Goal: Use online tool/utility: Utilize a website feature to perform a specific function

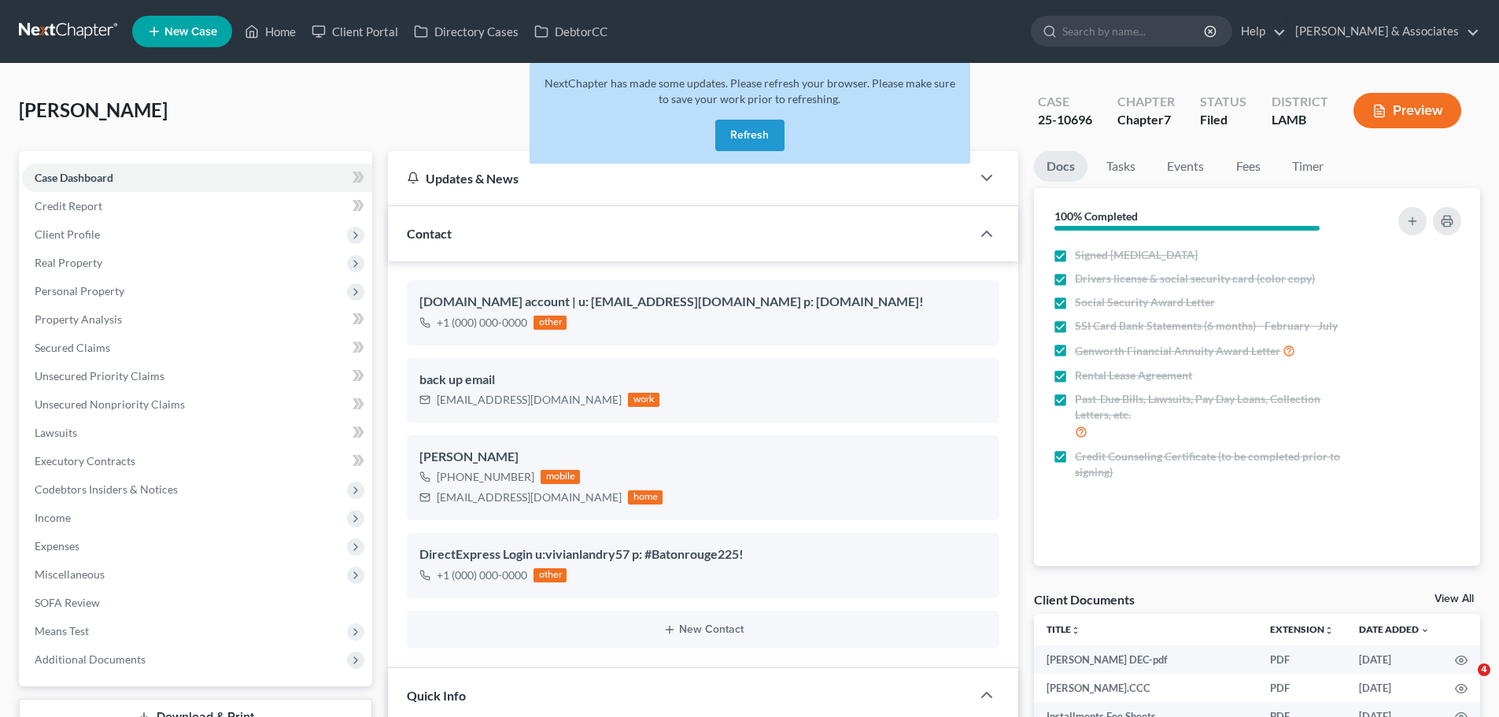
select select "8"
select select "0"
click at [745, 131] on button "Refresh" at bounding box center [749, 135] width 69 height 31
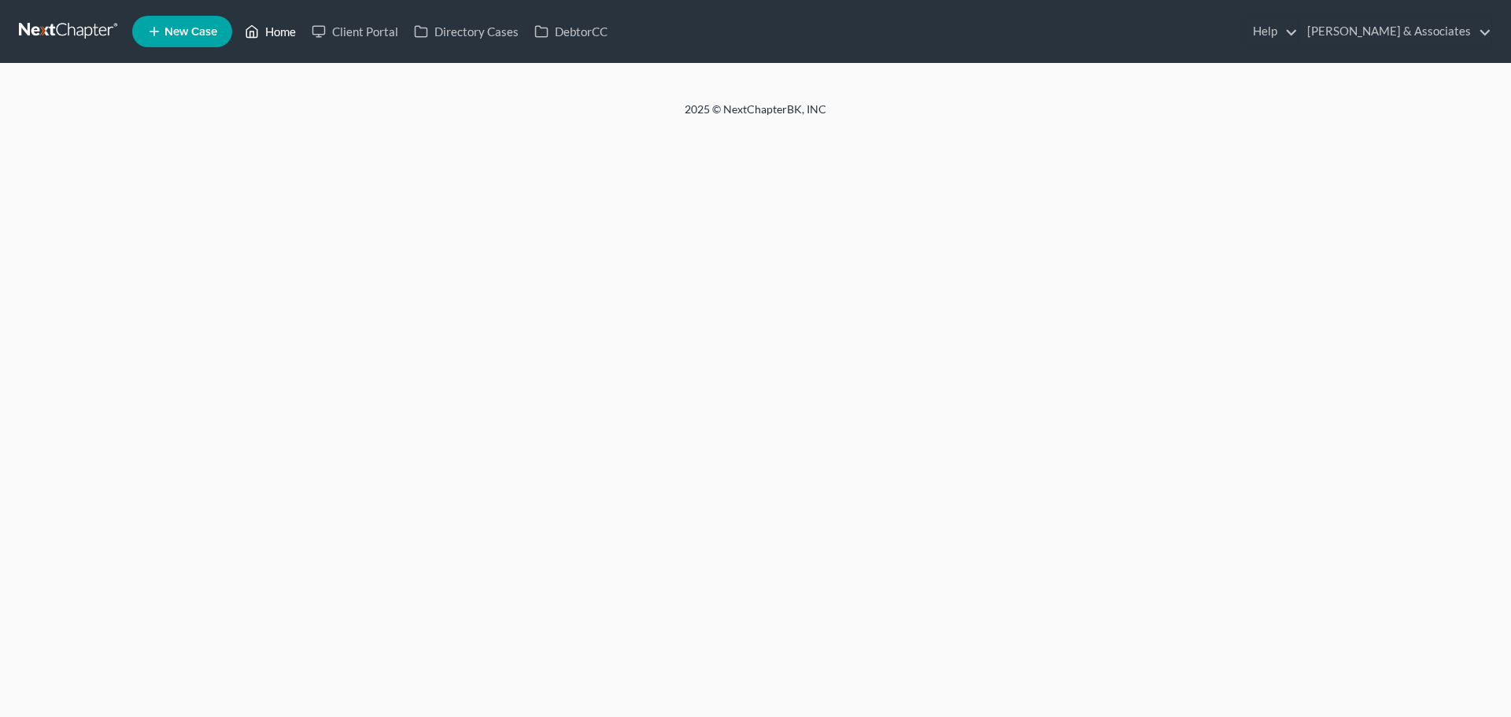
click at [279, 25] on link "Home" at bounding box center [270, 31] width 67 height 28
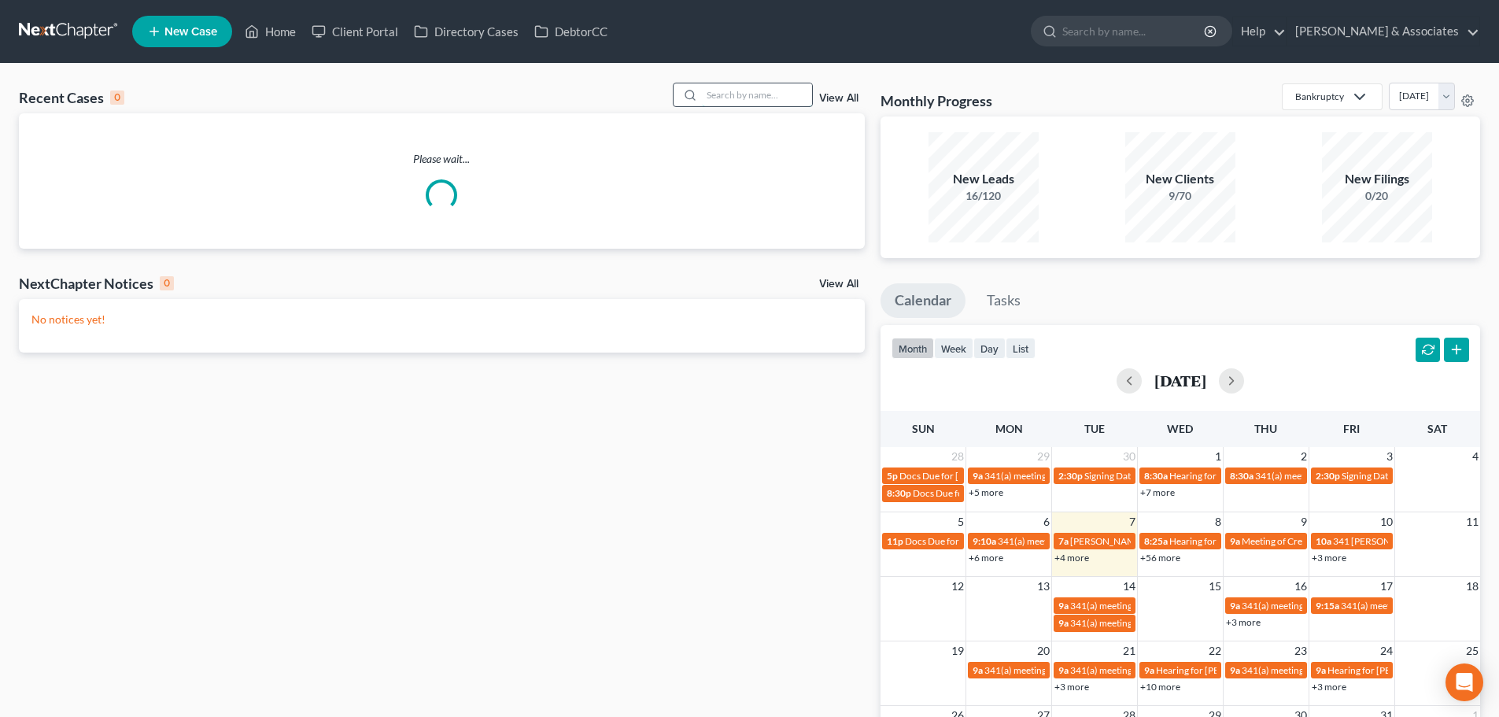
click at [733, 102] on input "search" at bounding box center [757, 94] width 110 height 23
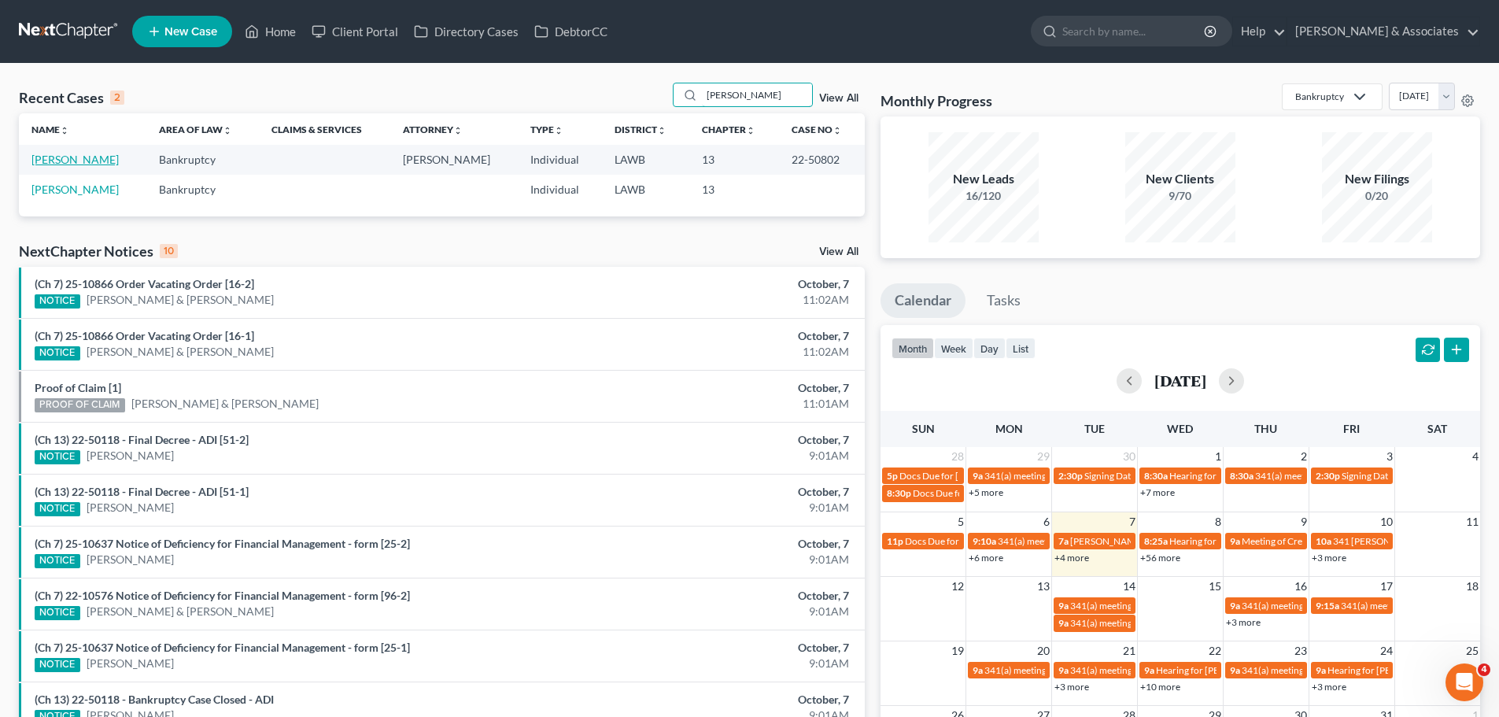
type input "[PERSON_NAME]"
click at [87, 164] on link "[PERSON_NAME]" at bounding box center [74, 159] width 87 height 13
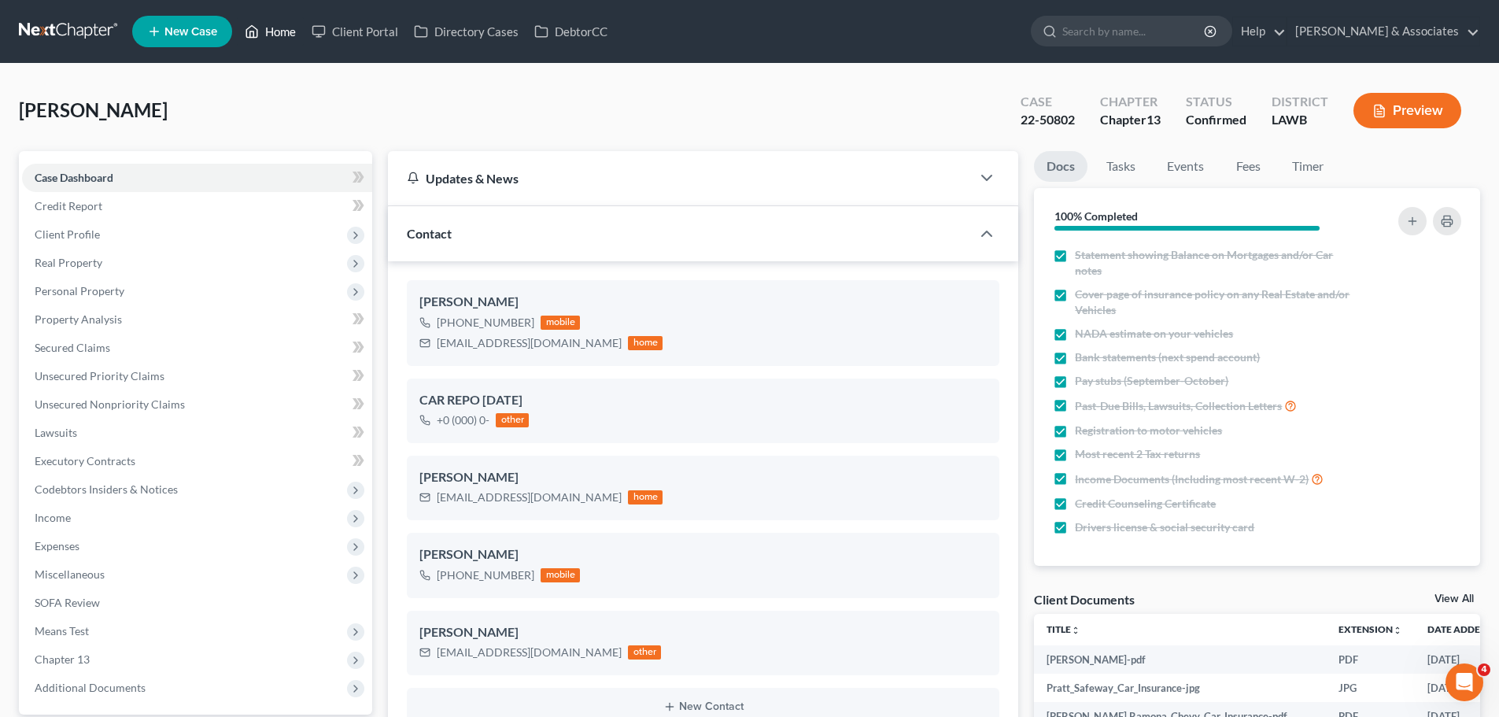
click at [278, 39] on link "Home" at bounding box center [270, 31] width 67 height 28
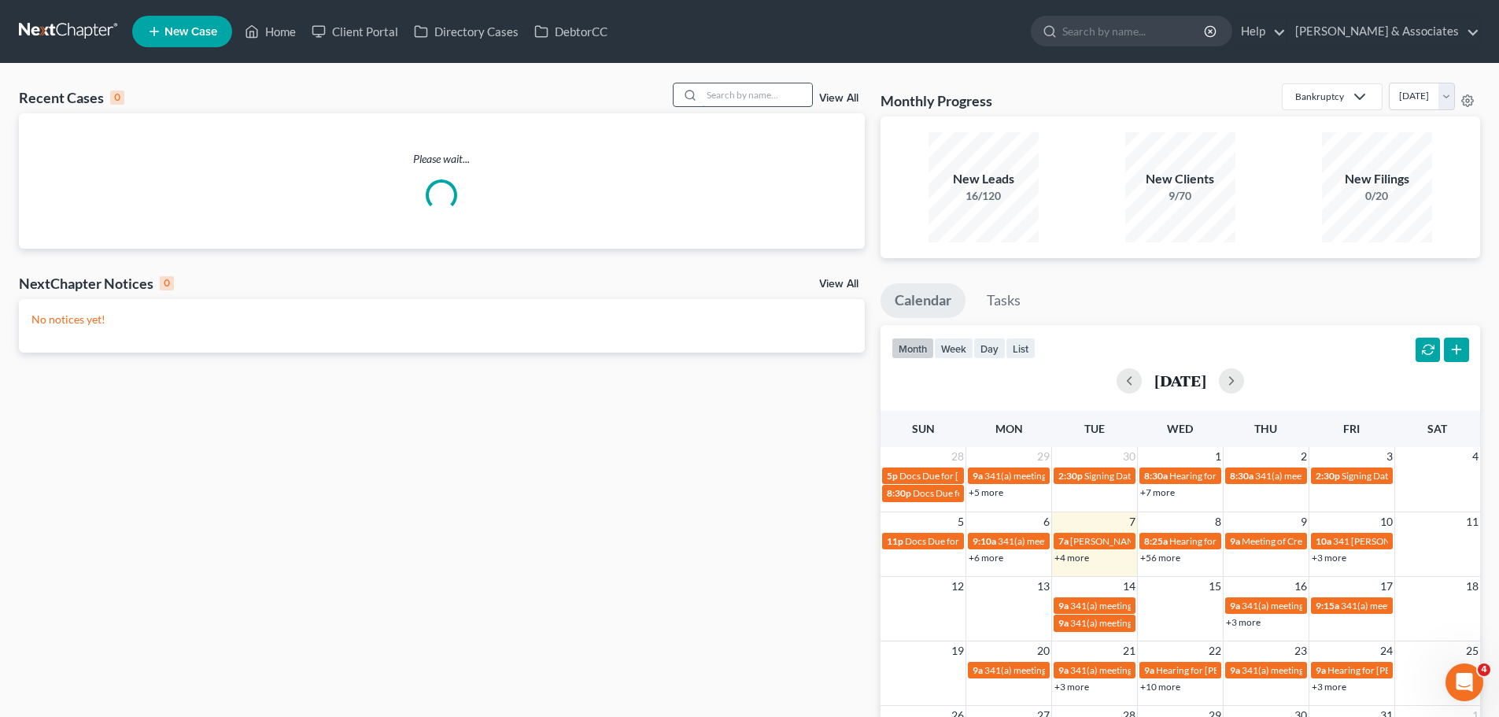
click at [730, 94] on input "search" at bounding box center [757, 94] width 110 height 23
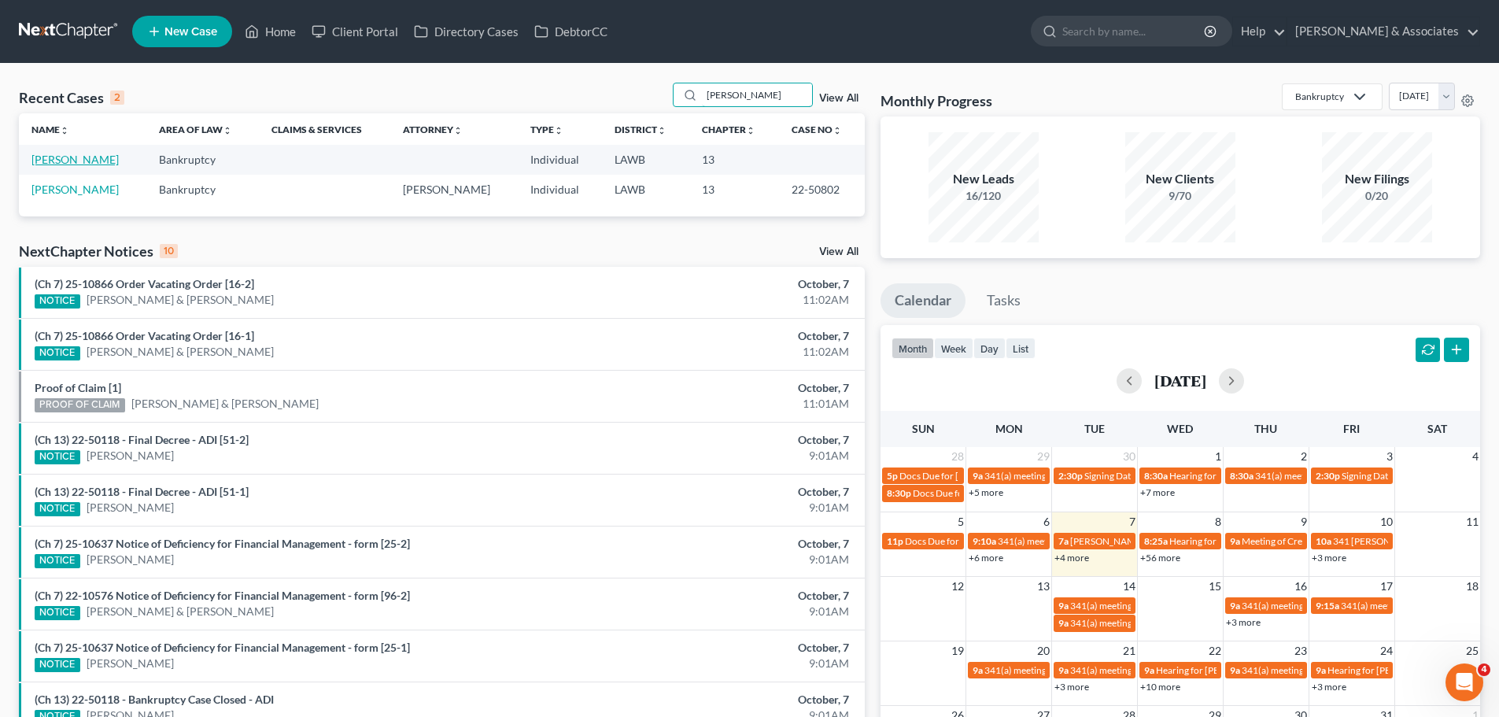
type input "pratt"
click at [87, 163] on link "Pratt, Raymona" at bounding box center [74, 159] width 87 height 13
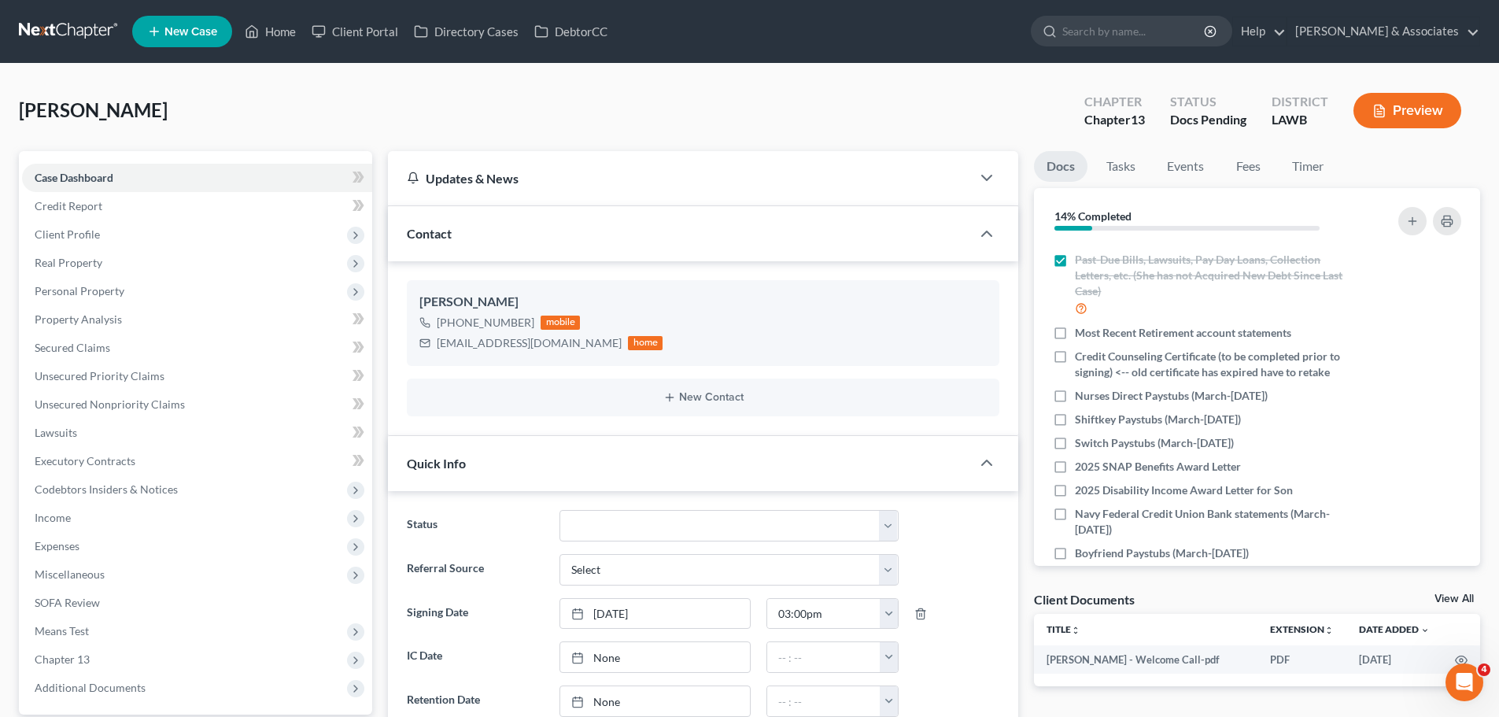
scroll to position [376, 0]
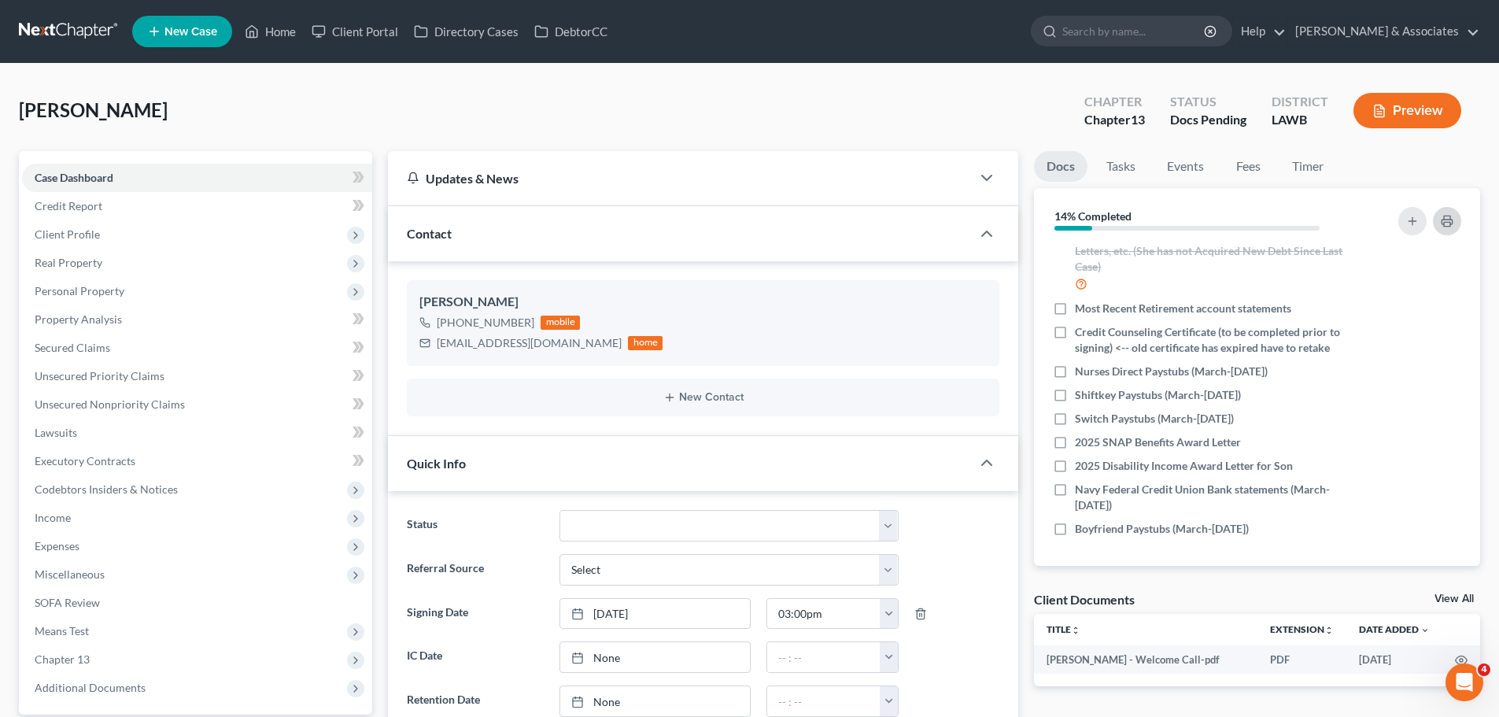
click at [1444, 216] on polyline "button" at bounding box center [1447, 218] width 6 height 4
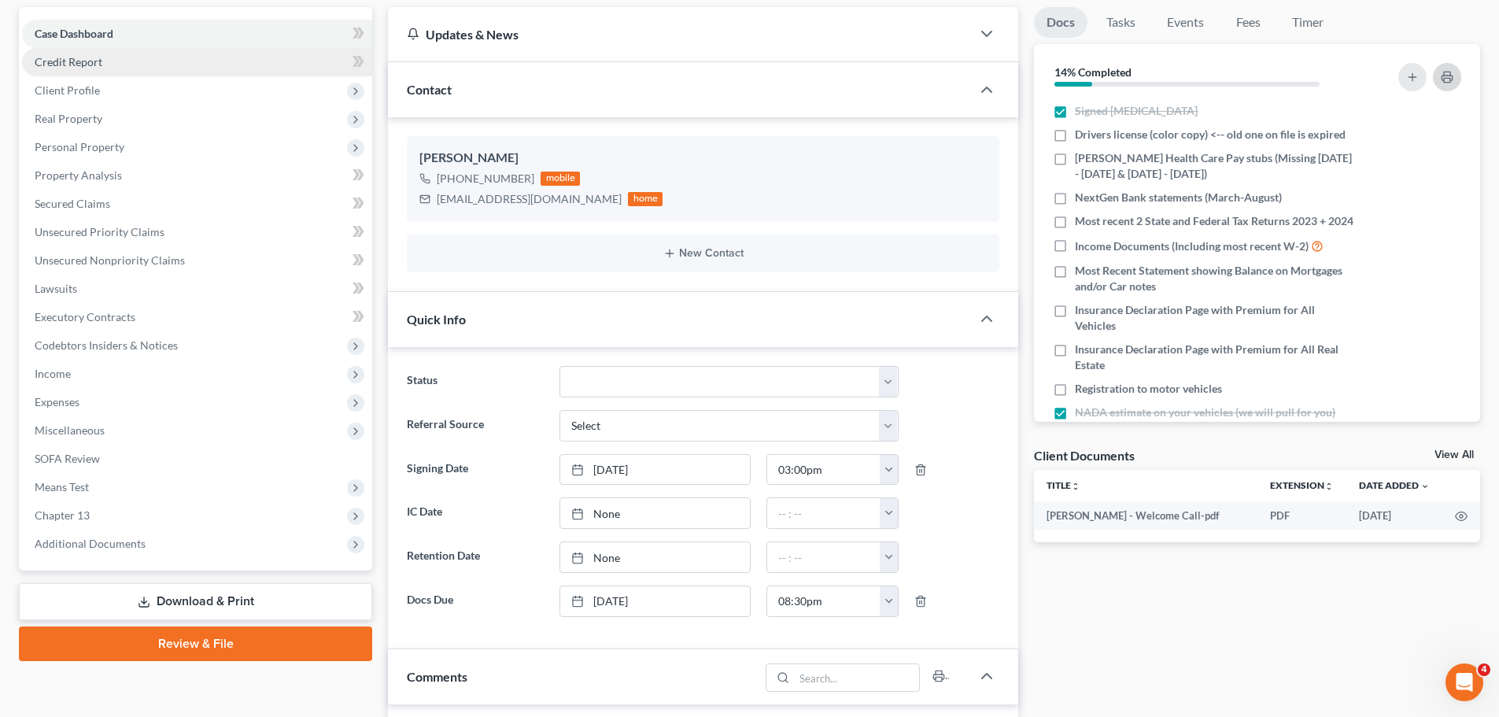
scroll to position [157, 0]
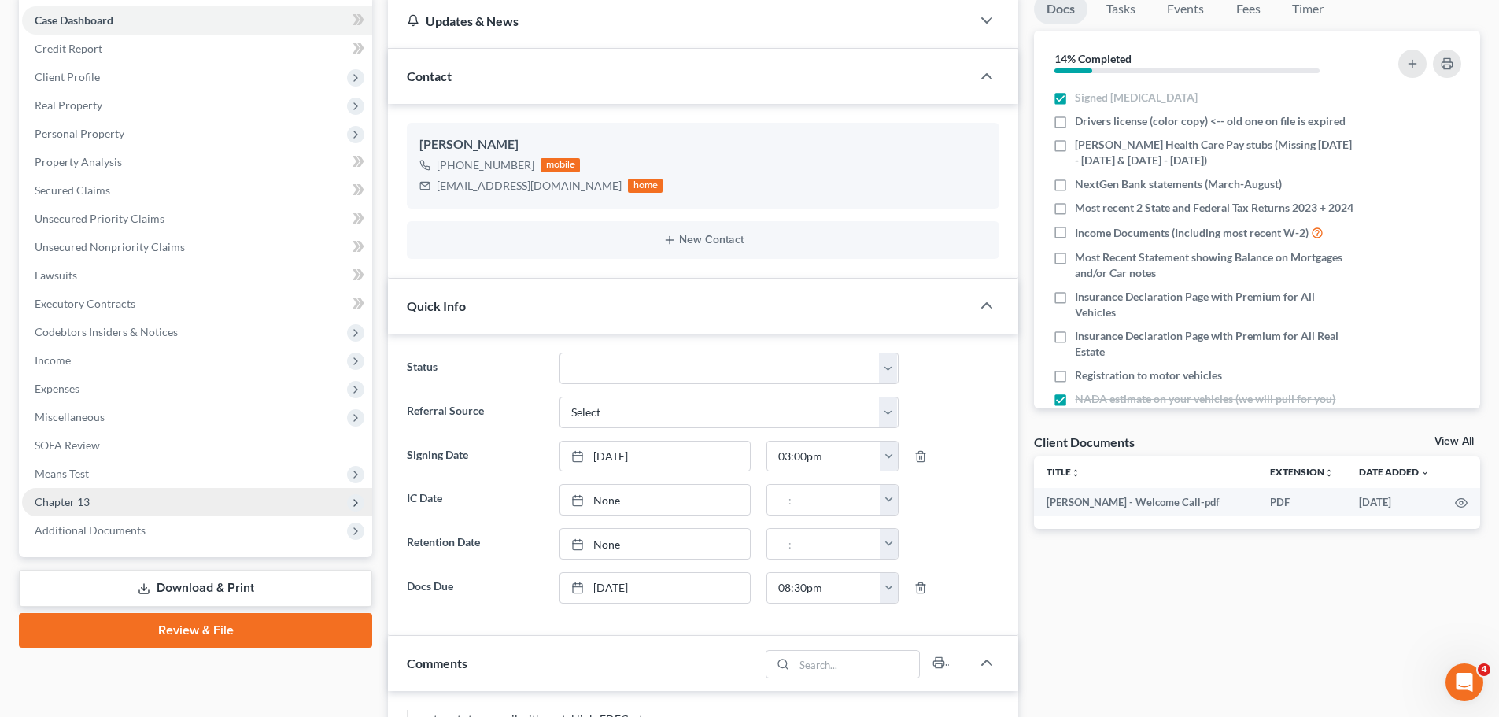
click at [110, 501] on span "Chapter 13" at bounding box center [197, 502] width 350 height 28
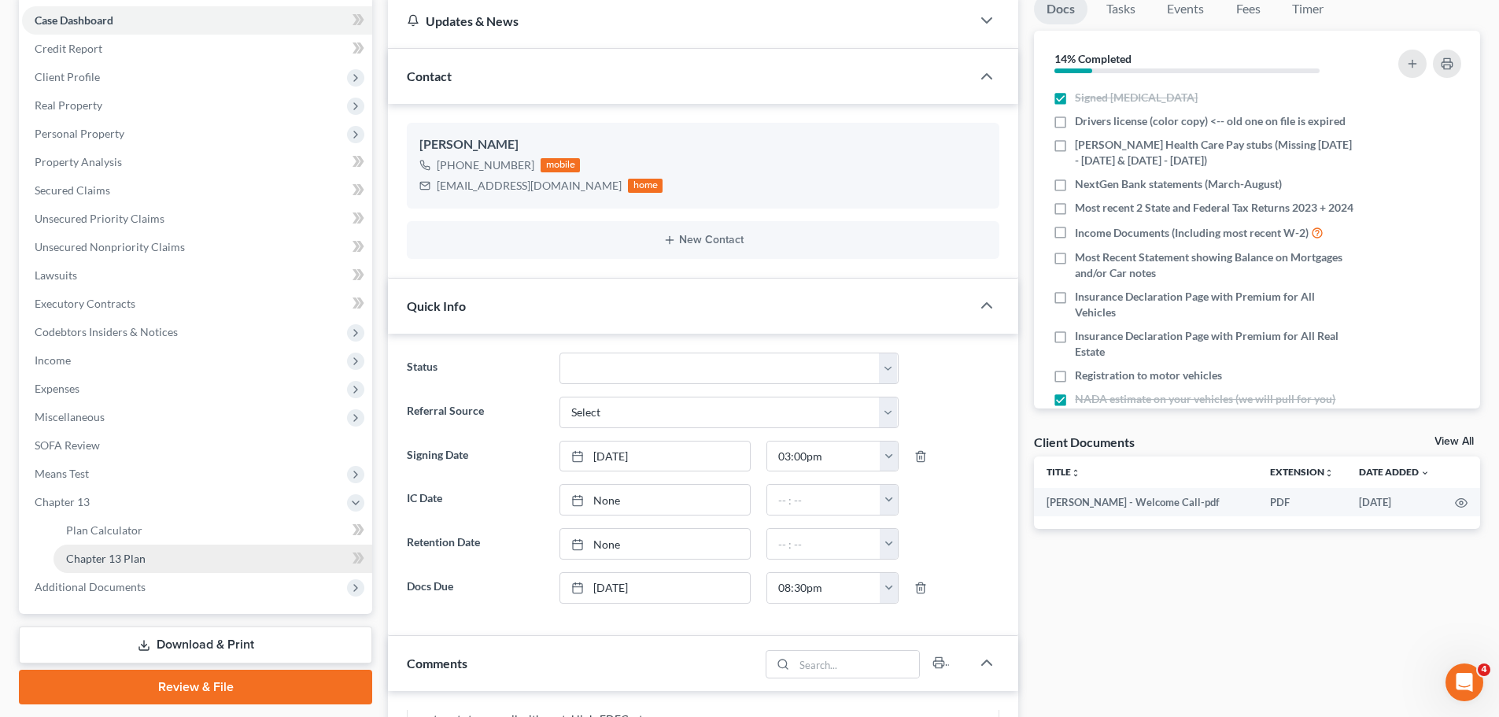
click at [128, 563] on span "Chapter 13 Plan" at bounding box center [105, 558] width 79 height 13
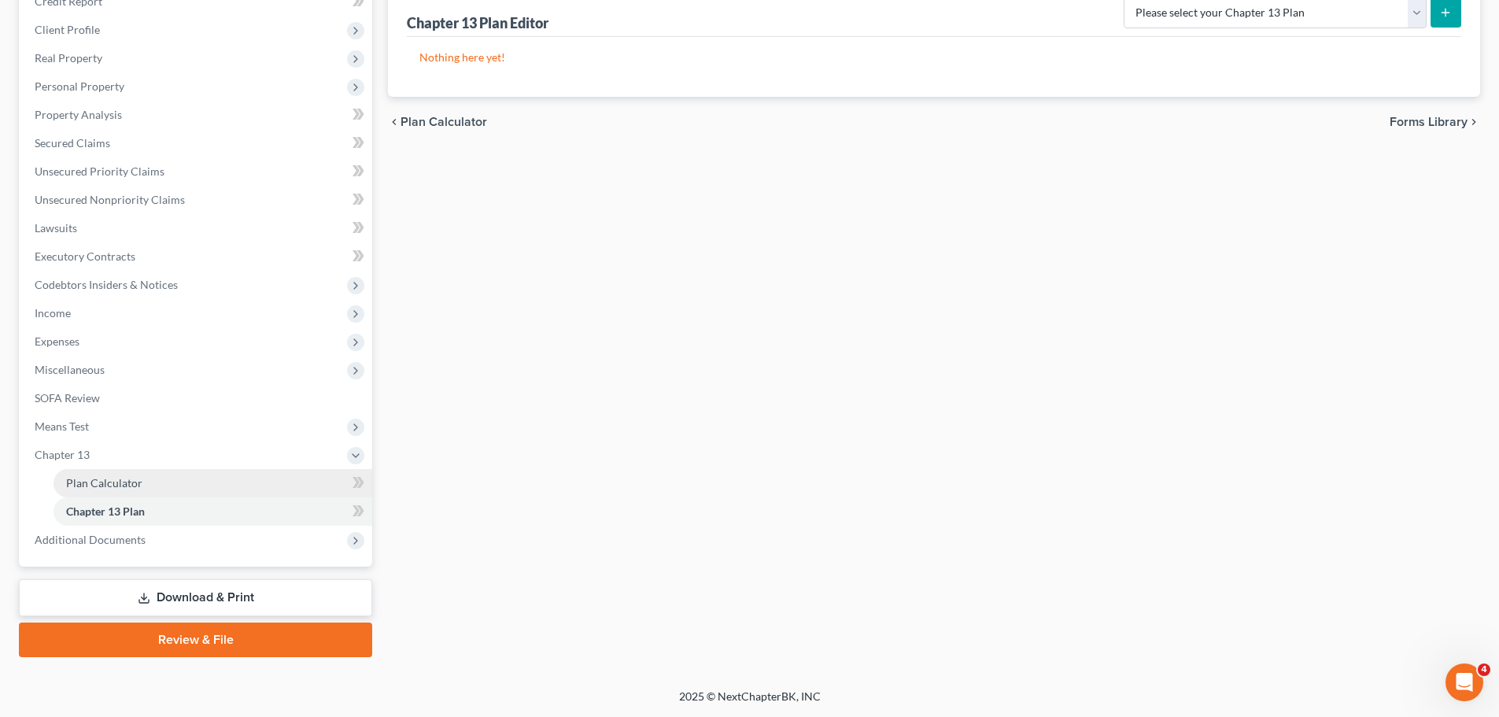
click at [90, 482] on span "Plan Calculator" at bounding box center [104, 482] width 76 height 13
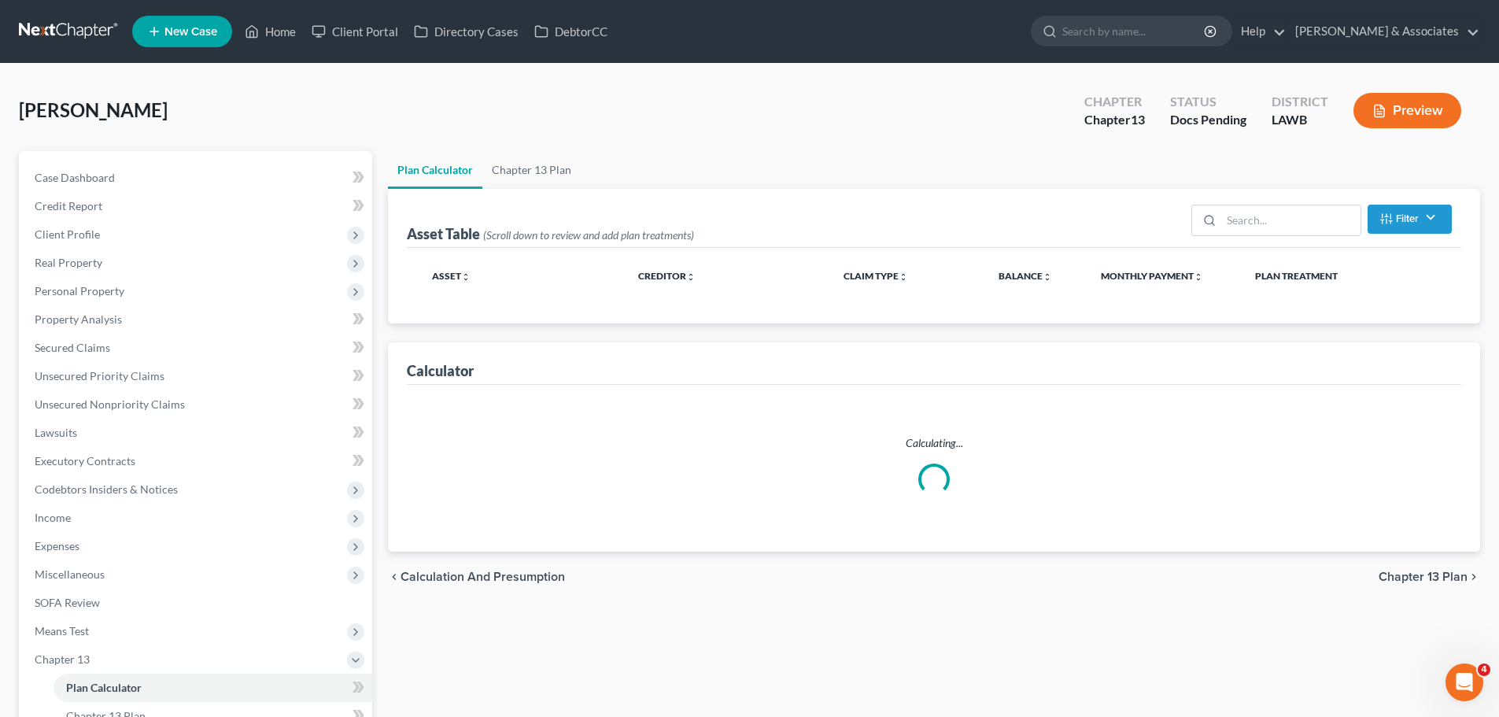
select select "59"
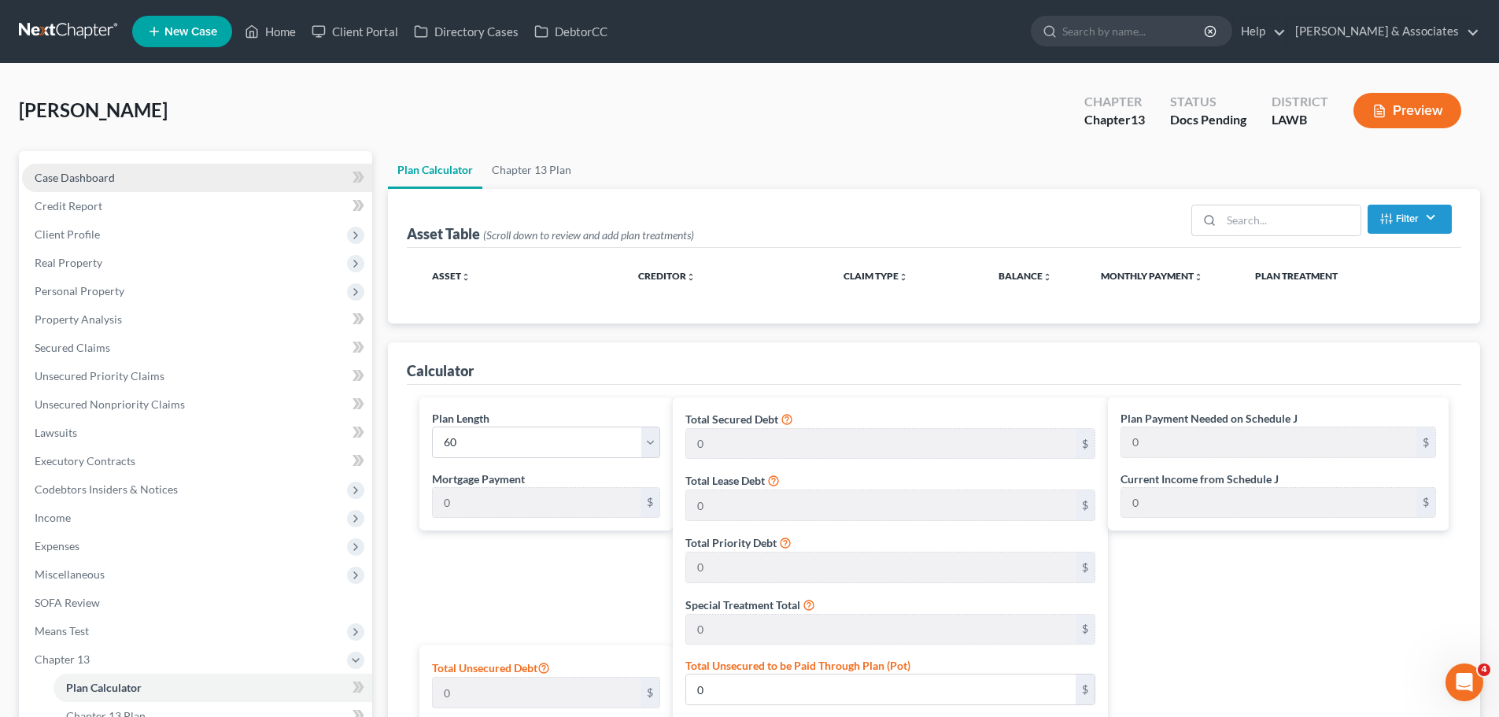
click at [58, 169] on link "Case Dashboard" at bounding box center [197, 178] width 350 height 28
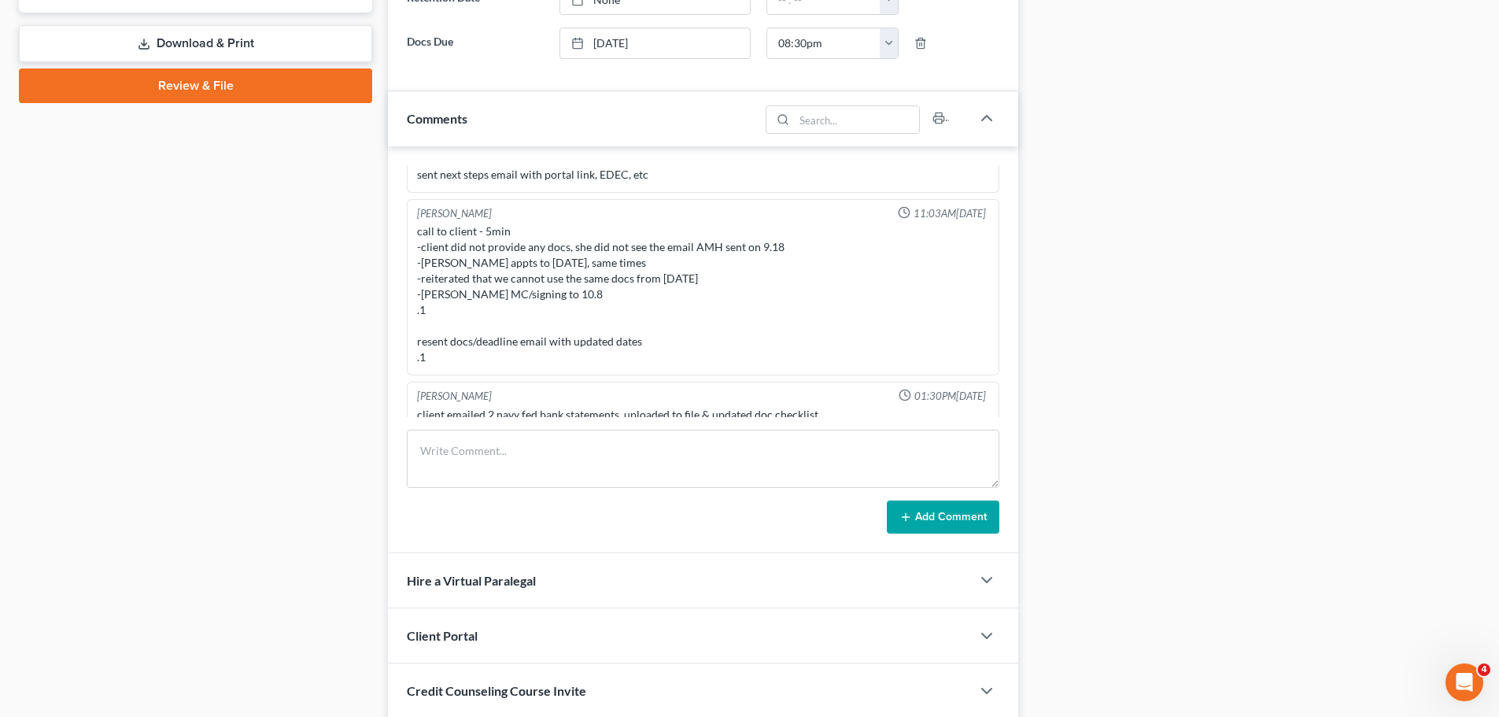
scroll to position [708, 0]
